Goal: Navigation & Orientation: Find specific page/section

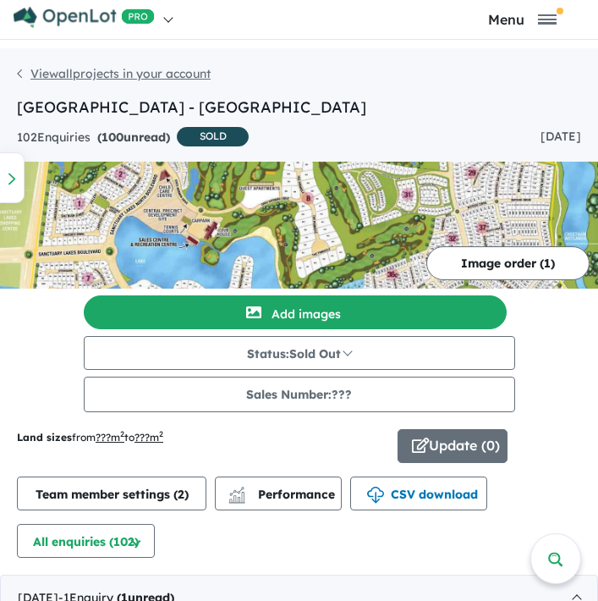
click at [46, 75] on link "View all projects in your account" at bounding box center [114, 73] width 194 height 15
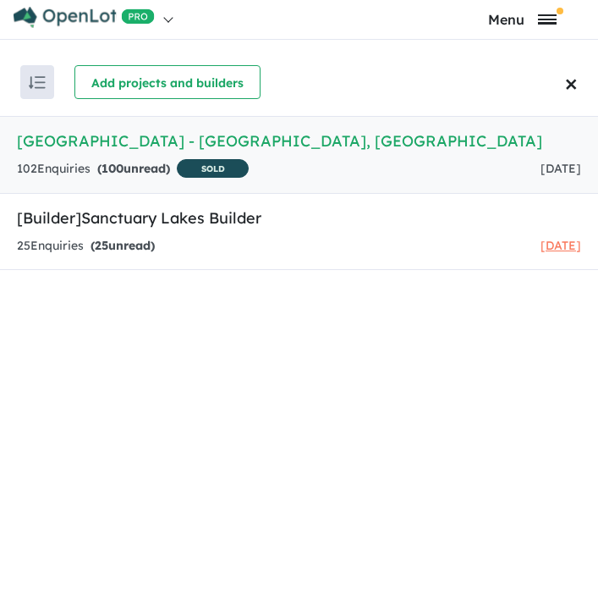
click at [548, 20] on span "Toggle navigation" at bounding box center [547, 19] width 19 height 10
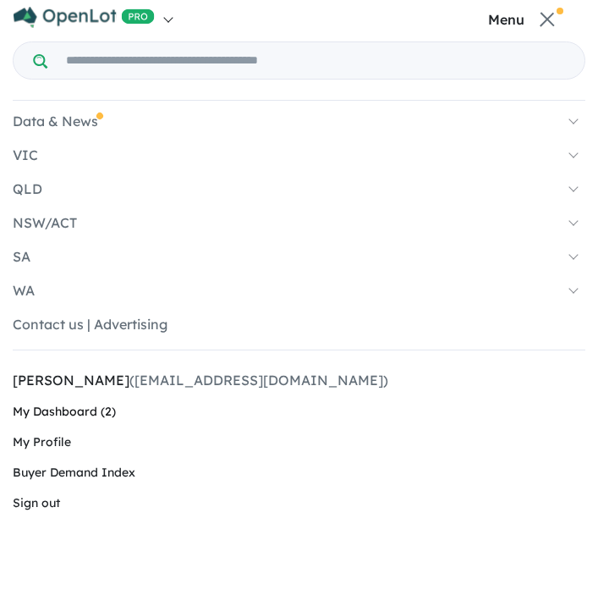
click at [69, 412] on link "My Dashboard (2)" at bounding box center [299, 412] width 573 height 30
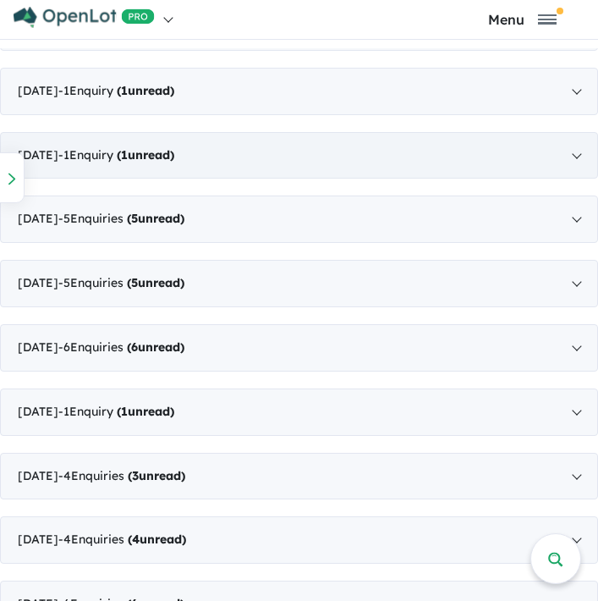
scroll to position [632, 0]
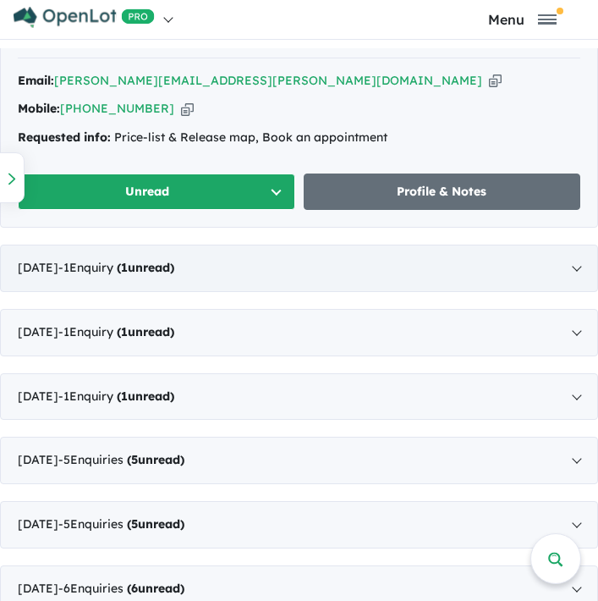
click at [211, 278] on div "[DATE] - 1 Enquir y ( 1 unread)" at bounding box center [299, 268] width 598 height 47
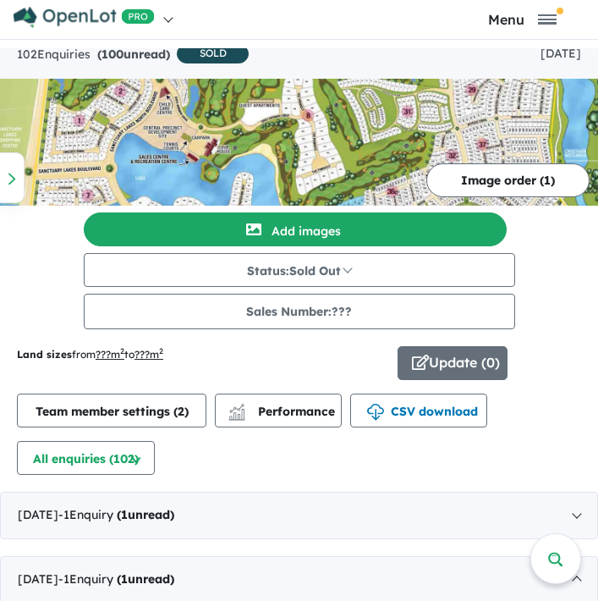
scroll to position [0, 0]
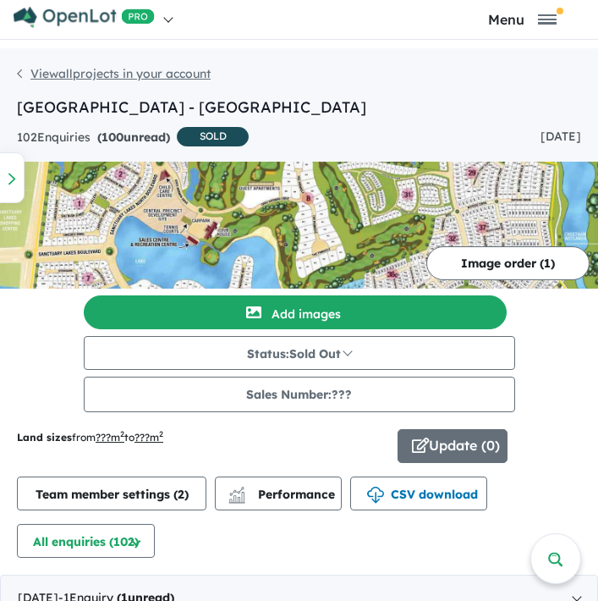
click at [49, 74] on link "View all projects in your account" at bounding box center [114, 73] width 194 height 15
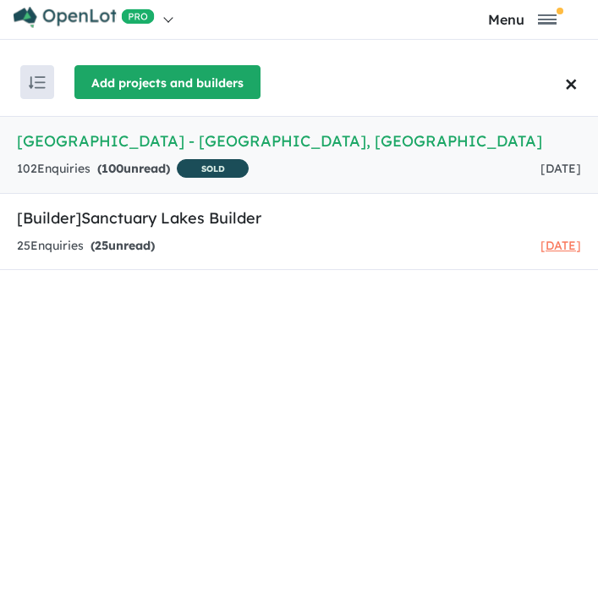
click at [228, 85] on button "Add projects and builders" at bounding box center [167, 82] width 186 height 34
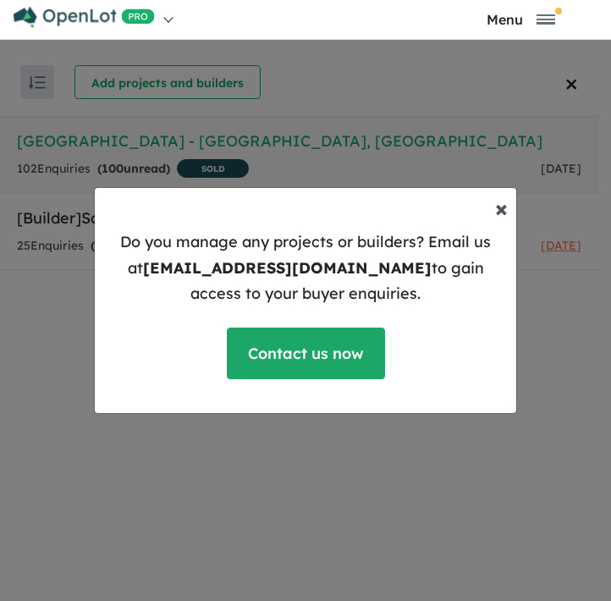
click at [500, 209] on span "×" at bounding box center [501, 208] width 13 height 30
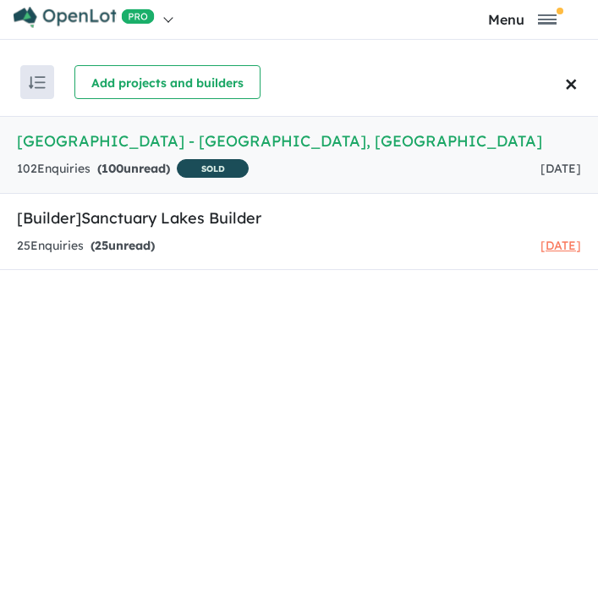
click at [575, 81] on span "×" at bounding box center [571, 82] width 13 height 43
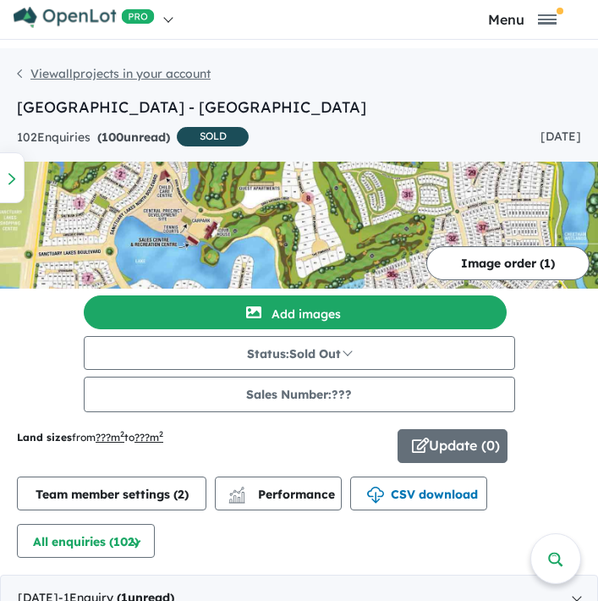
click at [19, 74] on link "View all projects in your account" at bounding box center [114, 73] width 194 height 15
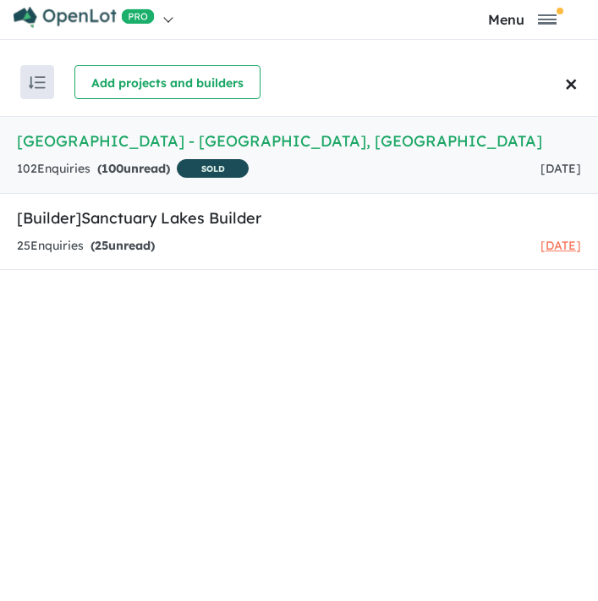
click at [35, 17] on img at bounding box center [84, 17] width 141 height 21
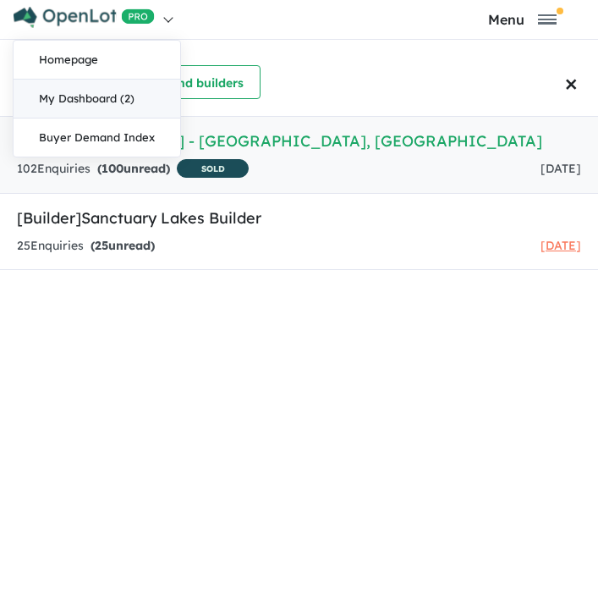
click at [47, 101] on link "My Dashboard (2)" at bounding box center [97, 99] width 167 height 39
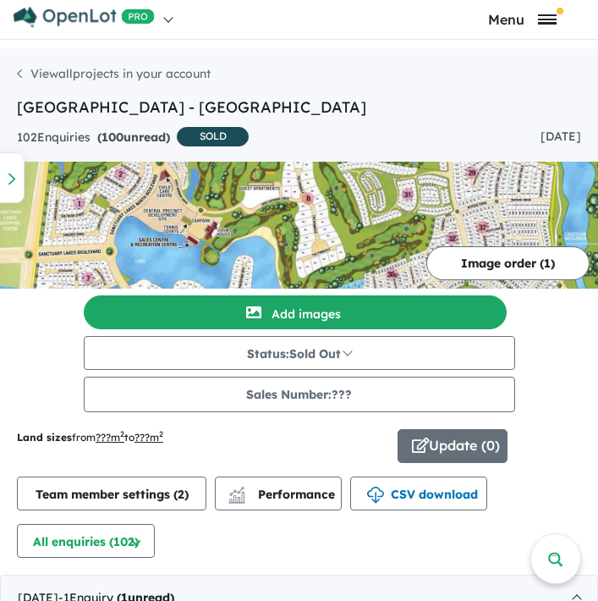
click at [548, 16] on span "Toggle navigation" at bounding box center [547, 15] width 19 height 2
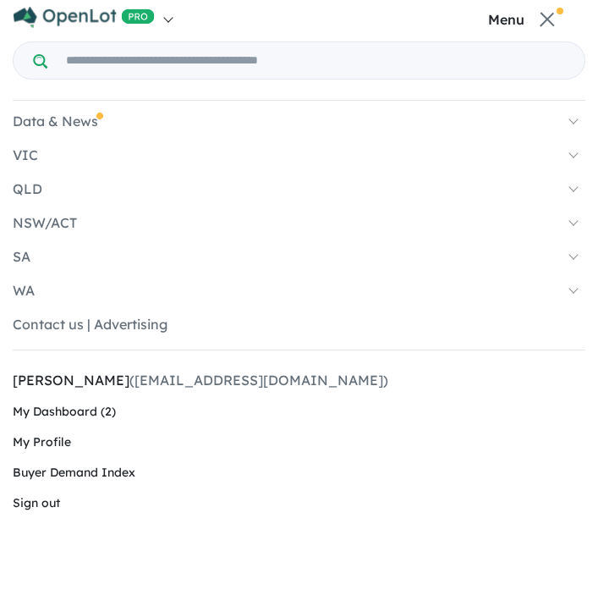
click at [74, 124] on link "Data & News" at bounding box center [299, 121] width 573 height 17
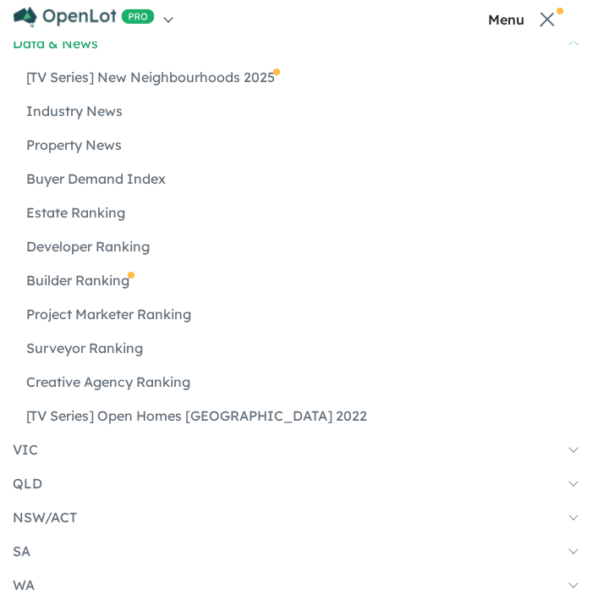
scroll to position [68, 0]
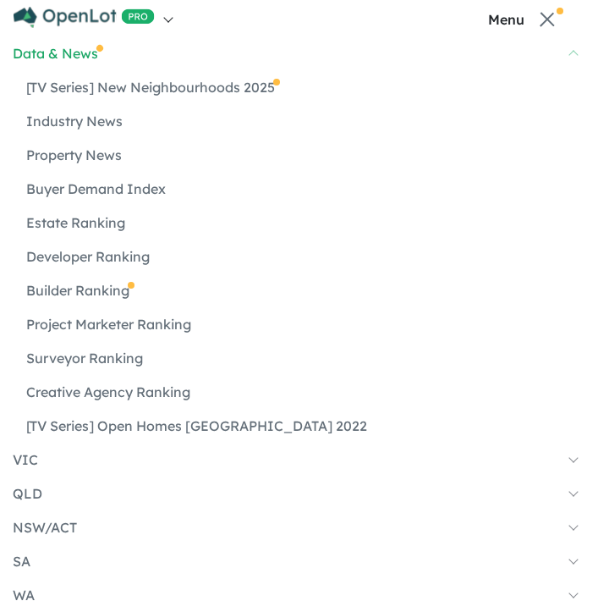
click at [100, 291] on link "Builder Ranking" at bounding box center [305, 290] width 559 height 17
